Goal: Information Seeking & Learning: Find specific fact

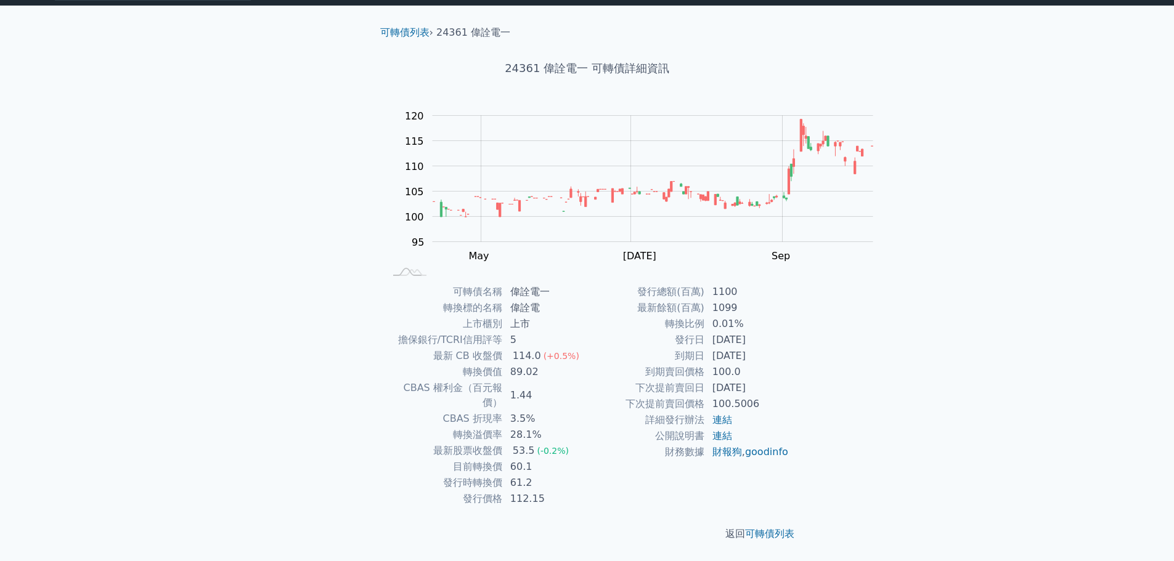
scroll to position [47, 0]
drag, startPoint x: 1015, startPoint y: 406, endPoint x: 1004, endPoint y: 405, distance: 11.1
click at [1015, 405] on div "可轉債列表 財務數據 可轉債列表 財務數據 登入／註冊 登入／註冊 可轉債列表 › 24361 偉詮電一 24361 偉詮電一 可轉債詳細資訊 Zoom Ou…" at bounding box center [587, 268] width 1174 height 585
drag, startPoint x: 421, startPoint y: 323, endPoint x: 530, endPoint y: 323, distance: 109.0
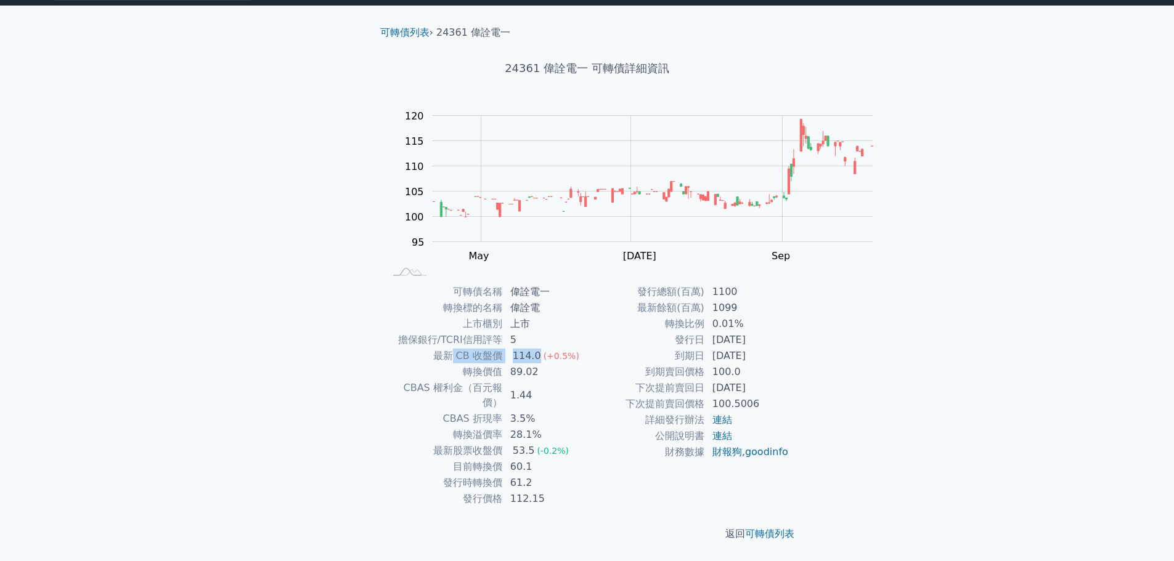
click at [530, 348] on tr "最新 CB 收盤價 114.0 (+0.5%)" at bounding box center [486, 356] width 202 height 16
click at [540, 380] on td "1.44" at bounding box center [545, 395] width 84 height 31
drag, startPoint x: 496, startPoint y: 421, endPoint x: 519, endPoint y: 423, distance: 22.9
click at [519, 444] on div "53.5" at bounding box center [523, 451] width 27 height 15
drag, startPoint x: 493, startPoint y: 344, endPoint x: 527, endPoint y: 342, distance: 34.5
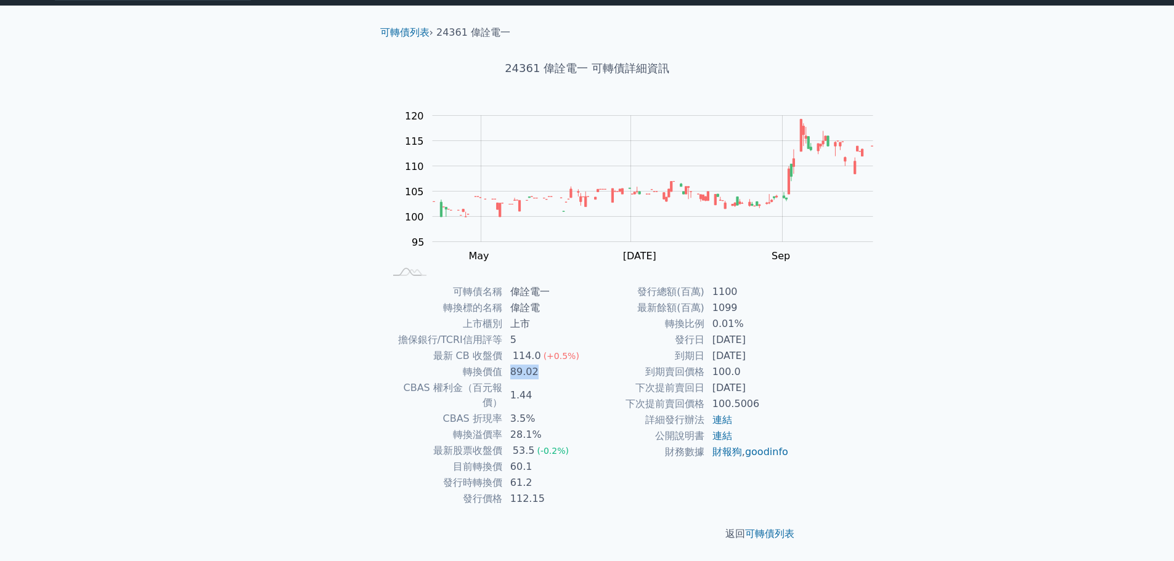
click at [527, 364] on td "89.02" at bounding box center [545, 372] width 84 height 16
drag, startPoint x: 493, startPoint y: 445, endPoint x: 520, endPoint y: 445, distance: 26.5
click at [520, 459] on td "60.1" at bounding box center [545, 467] width 84 height 16
drag, startPoint x: 488, startPoint y: 466, endPoint x: 534, endPoint y: 461, distance: 46.5
click at [534, 475] on td "61.2" at bounding box center [545, 483] width 84 height 16
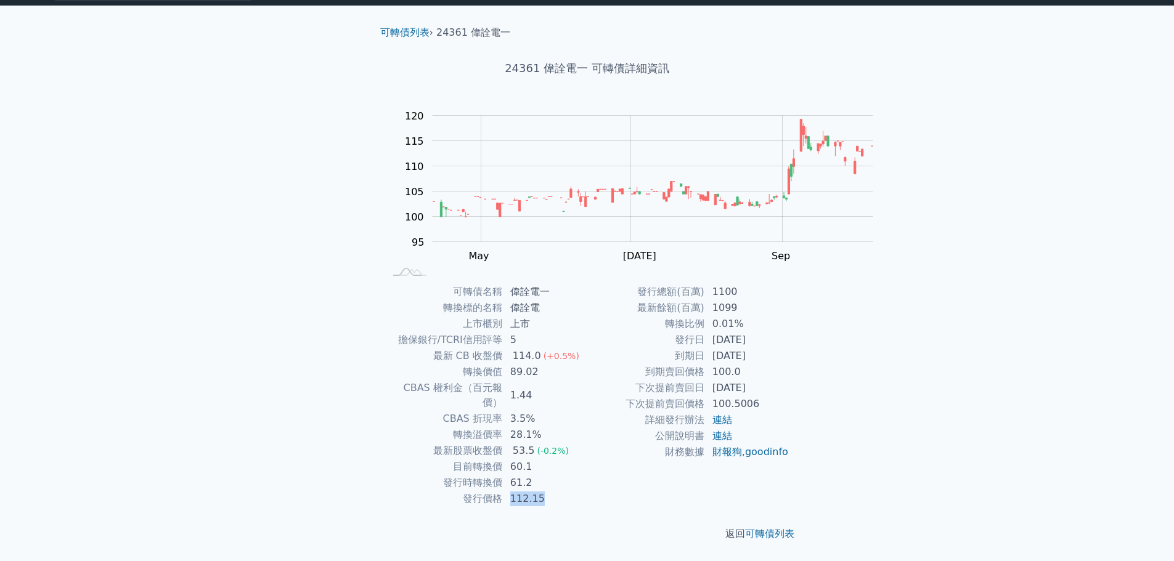
drag, startPoint x: 491, startPoint y: 485, endPoint x: 527, endPoint y: 485, distance: 36.4
click at [527, 491] on td "112.15" at bounding box center [545, 499] width 84 height 16
drag, startPoint x: 489, startPoint y: 442, endPoint x: 513, endPoint y: 442, distance: 23.4
click at [513, 459] on td "60.1" at bounding box center [545, 467] width 84 height 16
